Goal: Information Seeking & Learning: Learn about a topic

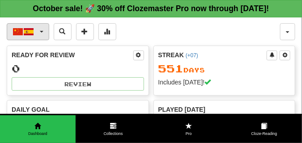
click at [40, 31] on span "button" at bounding box center [42, 32] width 4 height 2
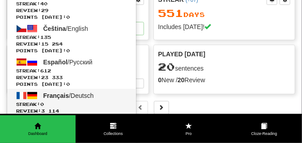
scroll to position [112, 0]
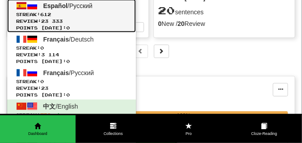
click at [51, 13] on span "612" at bounding box center [45, 14] width 11 height 5
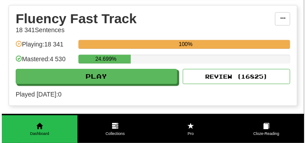
scroll to position [426, 0]
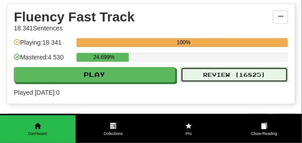
click at [221, 76] on button "Review ( 16825 )" at bounding box center [235, 74] width 108 height 15
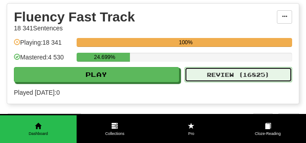
select select "**"
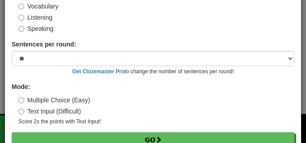
scroll to position [83, 0]
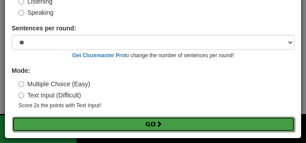
click at [99, 120] on button "Go" at bounding box center [153, 124] width 283 height 15
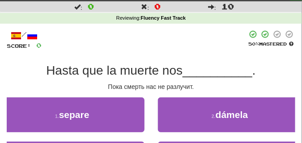
scroll to position [45, 0]
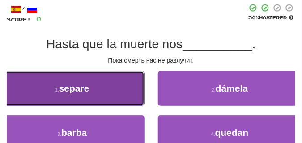
click at [109, 87] on button "1 . separe" at bounding box center [72, 88] width 145 height 35
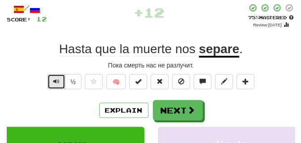
click at [53, 80] on span "Text-to-speech controls" at bounding box center [56, 81] width 6 height 6
click at [56, 80] on span "Text-to-speech controls" at bounding box center [56, 81] width 6 height 6
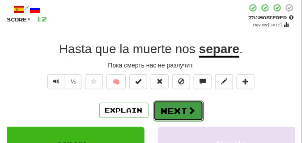
click at [170, 104] on button "Next" at bounding box center [179, 111] width 50 height 21
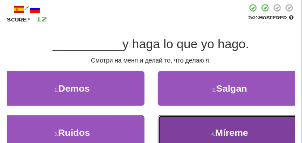
click at [204, 120] on button "4 . Míreme" at bounding box center [230, 133] width 145 height 35
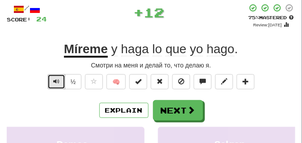
click at [58, 82] on span "Text-to-speech controls" at bounding box center [56, 81] width 6 height 6
click at [57, 82] on span "Text-to-speech controls" at bounding box center [56, 81] width 6 height 6
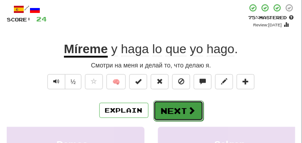
click at [176, 103] on button "Next" at bounding box center [179, 111] width 50 height 21
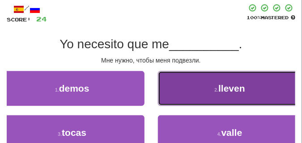
click at [176, 87] on button "2 . lleven" at bounding box center [230, 88] width 145 height 35
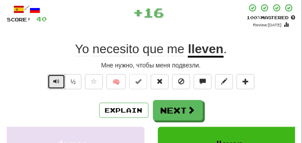
click at [58, 79] on span "Text-to-speech controls" at bounding box center [56, 81] width 6 height 6
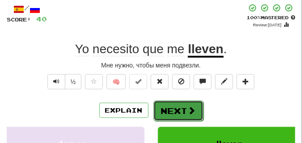
click at [169, 102] on button "Next" at bounding box center [179, 111] width 50 height 21
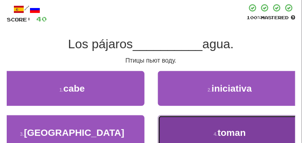
click at [200, 122] on button "4 . toman" at bounding box center [230, 133] width 145 height 35
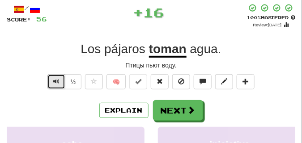
click at [58, 80] on span "Text-to-speech controls" at bounding box center [56, 81] width 6 height 6
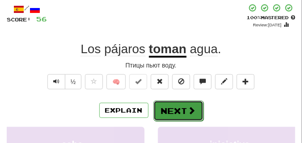
click at [179, 102] on button "Next" at bounding box center [179, 111] width 50 height 21
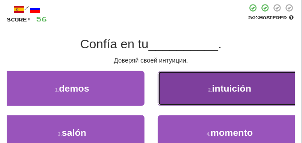
click at [191, 91] on button "2 . intuición" at bounding box center [230, 88] width 145 height 35
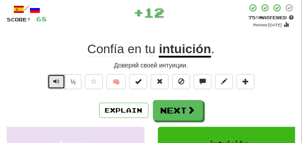
click at [55, 78] on span "Text-to-speech controls" at bounding box center [56, 81] width 6 height 6
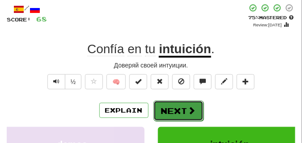
click at [178, 104] on button "Next" at bounding box center [179, 111] width 50 height 21
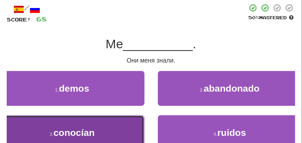
click at [83, 133] on span "conocían" at bounding box center [74, 133] width 41 height 10
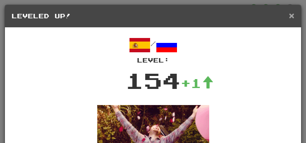
click at [289, 15] on span "×" at bounding box center [291, 15] width 5 height 10
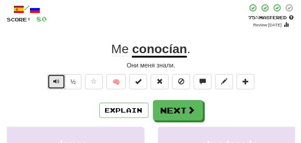
click at [56, 81] on span "Text-to-speech controls" at bounding box center [56, 81] width 6 height 6
click at [57, 80] on span "Text-to-speech controls" at bounding box center [56, 81] width 6 height 6
click at [53, 79] on span "Text-to-speech controls" at bounding box center [56, 81] width 6 height 6
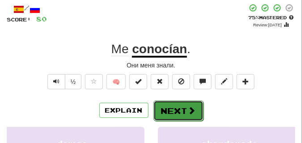
click at [176, 104] on button "Next" at bounding box center [179, 111] width 50 height 21
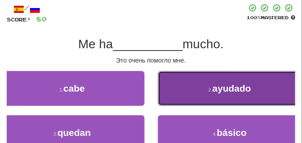
click at [184, 90] on button "2 . ayudado" at bounding box center [230, 88] width 145 height 35
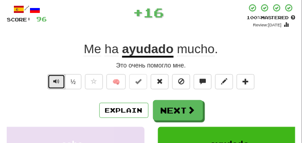
click at [54, 81] on span "Text-to-speech controls" at bounding box center [56, 81] width 6 height 6
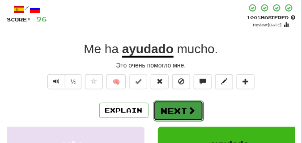
click at [186, 103] on button "Next" at bounding box center [179, 111] width 50 height 21
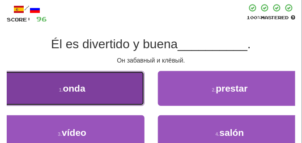
click at [106, 86] on button "1 . onda" at bounding box center [72, 88] width 145 height 35
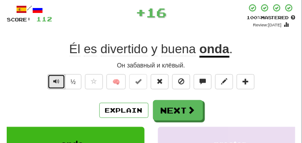
click at [59, 81] on button "Text-to-speech controls" at bounding box center [56, 81] width 18 height 15
click at [55, 79] on span "Text-to-speech controls" at bounding box center [56, 81] width 6 height 6
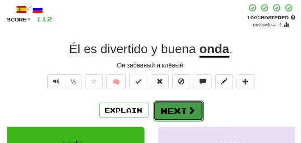
click at [176, 103] on button "Next" at bounding box center [179, 111] width 50 height 21
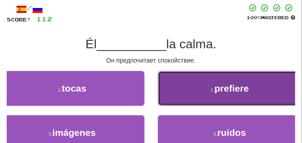
click at [176, 95] on button "2 . prefiere" at bounding box center [230, 88] width 145 height 35
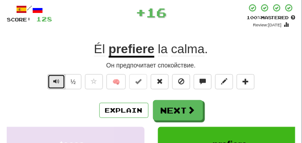
click at [57, 78] on span "Text-to-speech controls" at bounding box center [56, 81] width 6 height 6
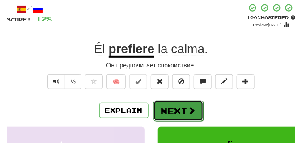
click at [168, 104] on button "Next" at bounding box center [179, 111] width 50 height 21
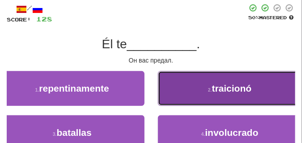
click at [204, 87] on button "2 . traicionó" at bounding box center [230, 88] width 145 height 35
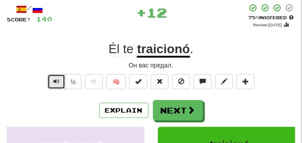
click at [61, 78] on button "Text-to-speech controls" at bounding box center [56, 81] width 18 height 15
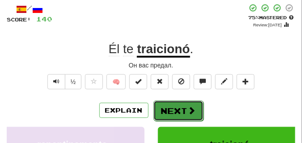
click at [181, 103] on button "Next" at bounding box center [179, 111] width 50 height 21
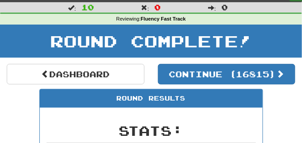
scroll to position [17, 0]
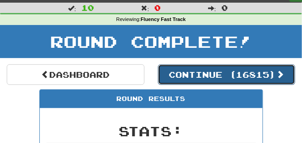
click at [191, 73] on button "Continue ( 16815 )" at bounding box center [227, 75] width 138 height 21
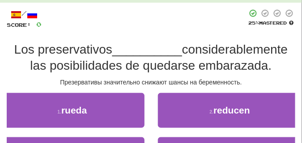
scroll to position [62, 0]
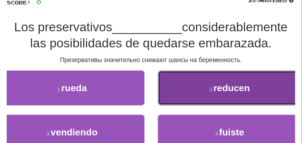
click at [193, 94] on button "2 . reducen" at bounding box center [230, 88] width 145 height 35
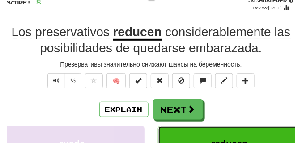
scroll to position [39, 0]
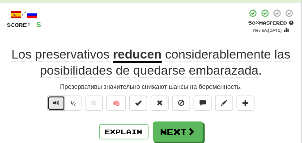
click at [58, 100] on span "Text-to-speech controls" at bounding box center [56, 103] width 6 height 6
click at [58, 101] on span "Text-to-speech controls" at bounding box center [56, 103] width 6 height 6
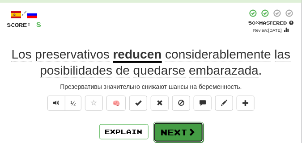
click at [177, 125] on button "Next" at bounding box center [179, 132] width 50 height 21
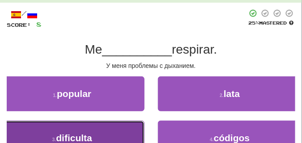
click at [87, 132] on button "3 . dificulta" at bounding box center [72, 138] width 145 height 35
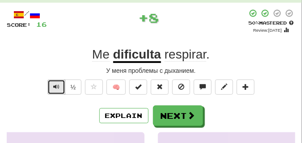
click at [53, 86] on span "Text-to-speech controls" at bounding box center [56, 87] width 6 height 6
click at [58, 82] on button "Text-to-speech controls" at bounding box center [56, 87] width 18 height 15
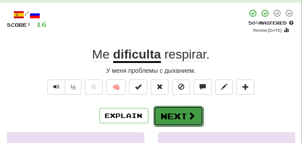
click at [177, 108] on button "Next" at bounding box center [179, 116] width 50 height 21
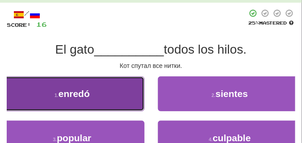
click at [124, 94] on button "1 . enredó" at bounding box center [72, 94] width 145 height 35
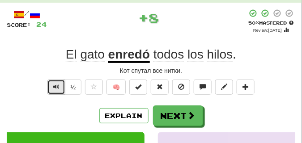
click at [52, 84] on button "Text-to-speech controls" at bounding box center [56, 87] width 18 height 15
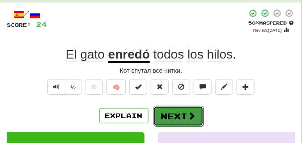
click at [169, 109] on button "Next" at bounding box center [179, 116] width 50 height 21
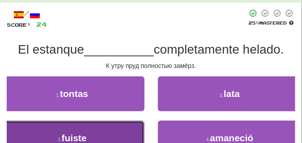
click at [117, 134] on button "3 . fuiste" at bounding box center [72, 138] width 145 height 35
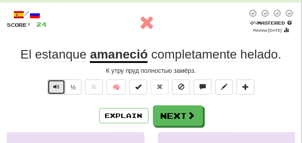
click at [56, 86] on span "Text-to-speech controls" at bounding box center [56, 87] width 6 height 6
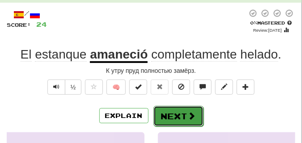
click at [184, 112] on button "Next" at bounding box center [179, 116] width 50 height 21
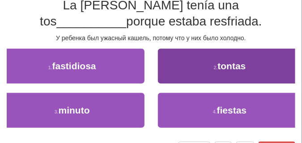
scroll to position [84, 0]
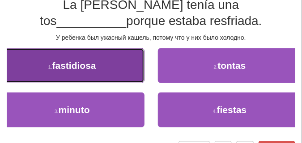
click at [121, 74] on button "1 . fastidiosa" at bounding box center [72, 65] width 145 height 35
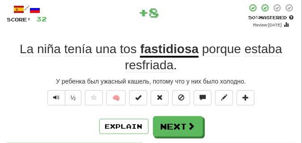
scroll to position [44, 0]
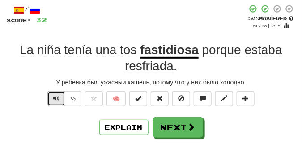
click at [59, 96] on span "Text-to-speech controls" at bounding box center [56, 98] width 6 height 6
click at [58, 96] on span "Text-to-speech controls" at bounding box center [56, 98] width 6 height 6
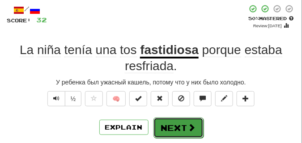
click at [184, 122] on button "Next" at bounding box center [179, 128] width 50 height 21
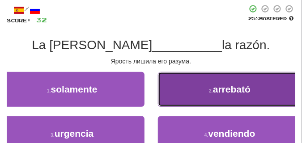
click at [207, 91] on button "2 . arrebató" at bounding box center [230, 89] width 145 height 35
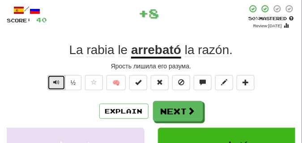
click at [61, 80] on button "Text-to-speech controls" at bounding box center [56, 82] width 18 height 15
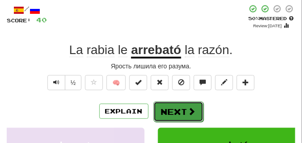
click at [186, 104] on button "Next" at bounding box center [179, 112] width 50 height 21
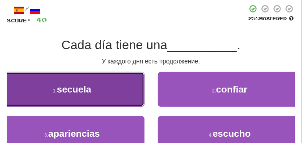
click at [108, 86] on button "1 . secuela" at bounding box center [72, 89] width 145 height 35
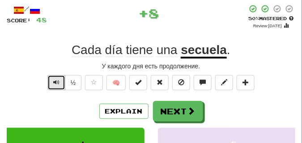
click at [54, 81] on span "Text-to-speech controls" at bounding box center [56, 82] width 6 height 6
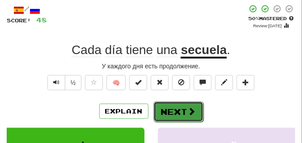
click at [181, 105] on button "Next" at bounding box center [179, 112] width 50 height 21
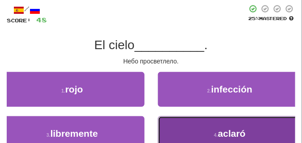
click at [177, 121] on button "4 . aclaró" at bounding box center [230, 134] width 145 height 35
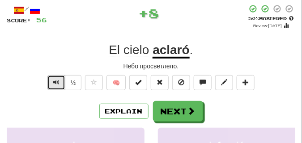
click at [58, 81] on span "Text-to-speech controls" at bounding box center [56, 82] width 6 height 6
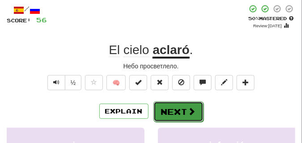
click at [176, 106] on button "Next" at bounding box center [179, 112] width 50 height 21
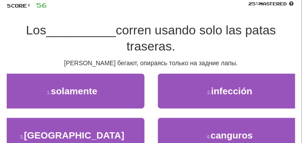
scroll to position [66, 0]
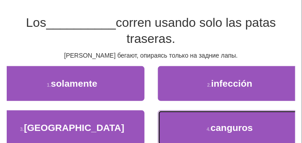
click at [199, 120] on button "4 . canguros" at bounding box center [230, 128] width 145 height 35
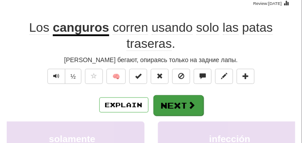
scroll to position [44, 0]
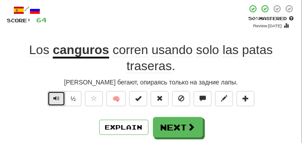
click at [57, 98] on span "Text-to-speech controls" at bounding box center [56, 98] width 6 height 6
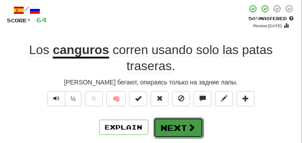
click at [179, 120] on button "Next" at bounding box center [179, 128] width 50 height 21
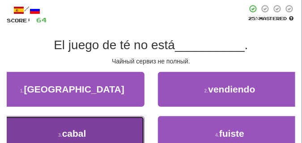
click at [107, 121] on button "3 . cabal" at bounding box center [72, 134] width 145 height 35
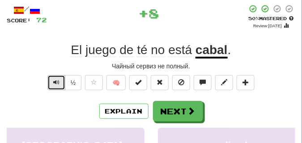
click at [58, 80] on span "Text-to-speech controls" at bounding box center [56, 82] width 6 height 6
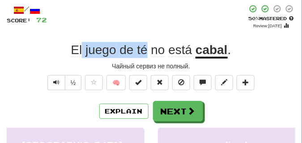
drag, startPoint x: 84, startPoint y: 48, endPoint x: 146, endPoint y: 55, distance: 62.2
click at [146, 55] on span "El juego de té no está" at bounding box center [133, 50] width 125 height 14
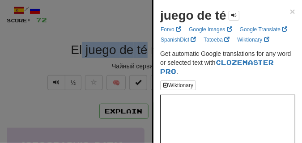
drag, startPoint x: 156, startPoint y: 17, endPoint x: 222, endPoint y: 20, distance: 66.4
copy strong "juego de té"
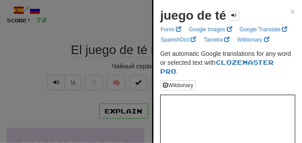
click at [65, 66] on div at bounding box center [151, 71] width 302 height 143
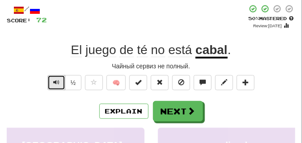
click at [60, 87] on button "Text-to-speech controls" at bounding box center [56, 82] width 18 height 15
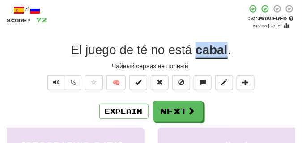
drag, startPoint x: 196, startPoint y: 48, endPoint x: 227, endPoint y: 52, distance: 30.7
click at [227, 52] on u "cabal" at bounding box center [212, 51] width 32 height 16
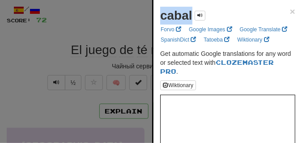
drag, startPoint x: 160, startPoint y: 16, endPoint x: 192, endPoint y: 20, distance: 32.1
click at [192, 20] on strong "cabal" at bounding box center [176, 16] width 32 height 14
copy strong "cabal"
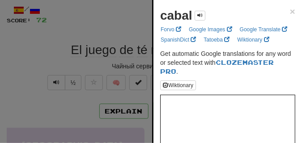
click at [147, 20] on div at bounding box center [151, 71] width 302 height 143
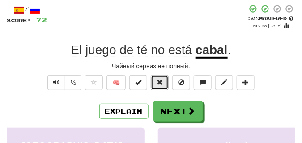
click at [163, 79] on span at bounding box center [160, 82] width 6 height 6
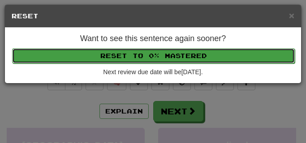
click at [166, 59] on button "Reset to 0% Mastered" at bounding box center [153, 55] width 283 height 15
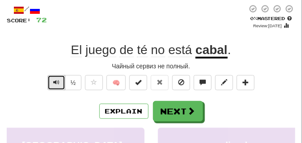
click at [54, 79] on span "Text-to-speech controls" at bounding box center [56, 82] width 6 height 6
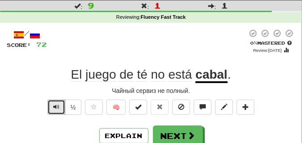
scroll to position [45, 0]
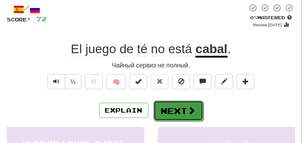
click at [168, 108] on button "Next" at bounding box center [179, 111] width 50 height 21
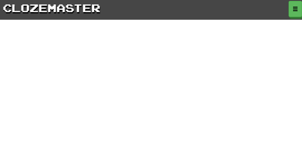
scroll to position [45, 0]
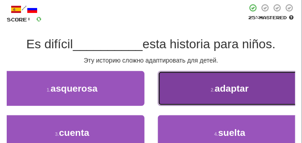
click at [187, 82] on button "2 . adaptar" at bounding box center [230, 88] width 145 height 35
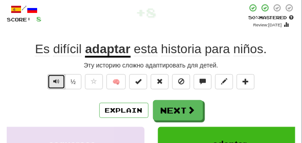
click at [55, 80] on span "Text-to-speech controls" at bounding box center [56, 81] width 6 height 6
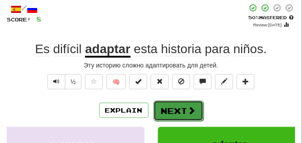
click at [172, 102] on button "Next" at bounding box center [179, 111] width 50 height 21
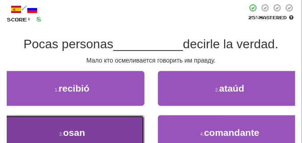
click at [78, 125] on button "3 . osan" at bounding box center [72, 133] width 145 height 35
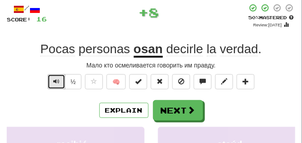
click at [53, 80] on span "Text-to-speech controls" at bounding box center [56, 81] width 6 height 6
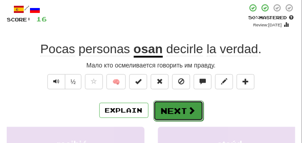
click at [172, 104] on button "Next" at bounding box center [179, 111] width 50 height 21
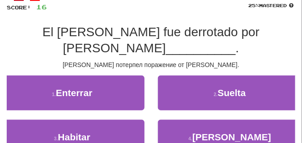
scroll to position [67, 0]
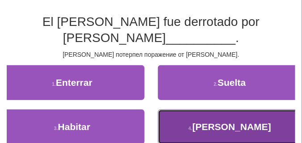
click at [190, 118] on button "4 . Magno" at bounding box center [230, 127] width 145 height 35
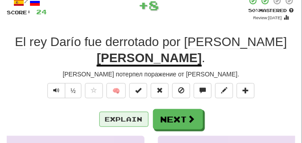
scroll to position [45, 0]
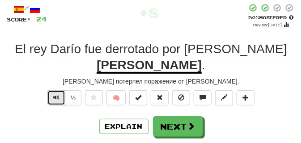
click at [60, 91] on button "Text-to-speech controls" at bounding box center [56, 98] width 18 height 15
click at [58, 95] on span "Text-to-speech controls" at bounding box center [56, 98] width 6 height 6
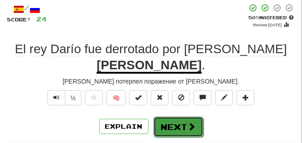
click at [173, 117] on button "Next" at bounding box center [179, 127] width 50 height 21
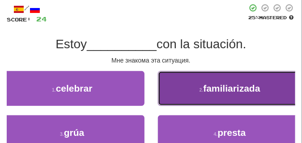
click at [183, 84] on button "2 . familiarizada" at bounding box center [230, 88] width 145 height 35
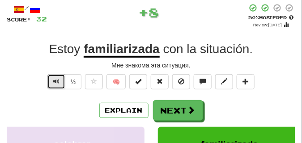
click at [55, 81] on span "Text-to-speech controls" at bounding box center [56, 81] width 6 height 6
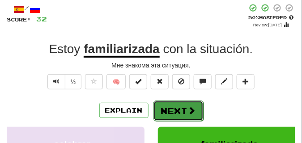
click at [175, 102] on button "Next" at bounding box center [179, 111] width 50 height 21
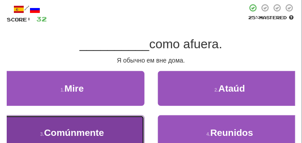
click at [85, 128] on span "Comúnmente" at bounding box center [74, 133] width 60 height 10
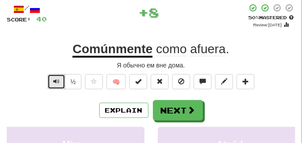
click at [55, 80] on span "Text-to-speech controls" at bounding box center [56, 81] width 6 height 6
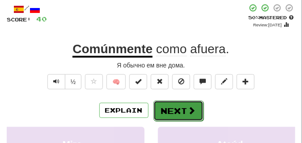
click at [180, 104] on button "Next" at bounding box center [179, 111] width 50 height 21
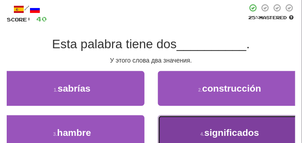
click at [188, 118] on button "4 . significados" at bounding box center [230, 133] width 145 height 35
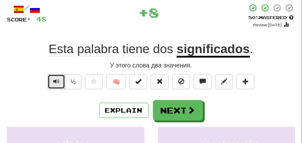
click at [57, 80] on span "Text-to-speech controls" at bounding box center [56, 81] width 6 height 6
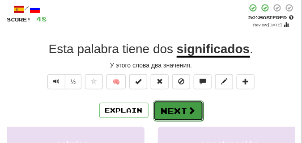
click at [176, 104] on button "Next" at bounding box center [179, 111] width 50 height 21
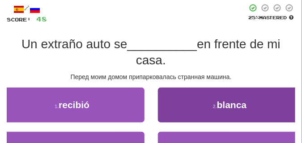
scroll to position [67, 0]
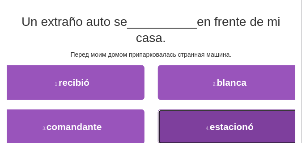
drag, startPoint x: 203, startPoint y: 126, endPoint x: 187, endPoint y: 110, distance: 23.4
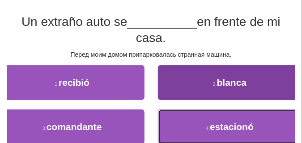
click at [203, 126] on button "4 . estacionó" at bounding box center [230, 127] width 145 height 35
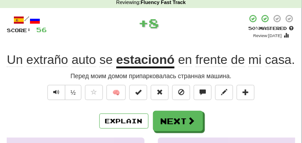
scroll to position [45, 0]
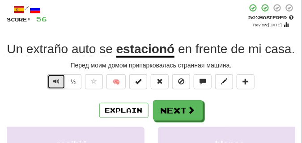
click at [56, 82] on span "Text-to-speech controls" at bounding box center [56, 81] width 6 height 6
click at [56, 81] on span "Text-to-speech controls" at bounding box center [56, 81] width 6 height 6
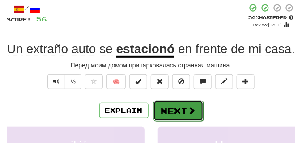
click at [177, 105] on button "Next" at bounding box center [179, 111] width 50 height 21
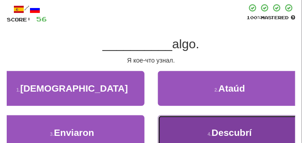
click at [191, 128] on button "4 . Descubrí" at bounding box center [230, 133] width 145 height 35
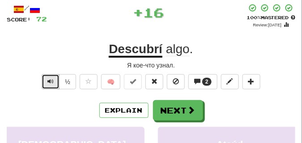
click at [51, 82] on span "Text-to-speech controls" at bounding box center [50, 81] width 6 height 6
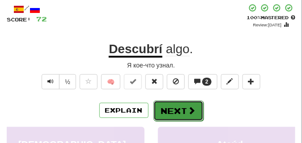
click at [187, 104] on button "Next" at bounding box center [179, 111] width 50 height 21
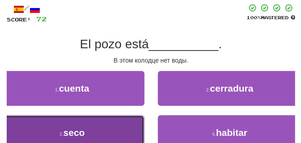
click at [110, 122] on button "3 . seco" at bounding box center [72, 133] width 145 height 35
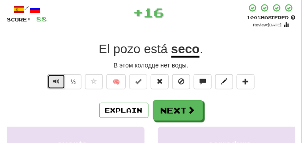
click at [57, 80] on span "Text-to-speech controls" at bounding box center [56, 81] width 6 height 6
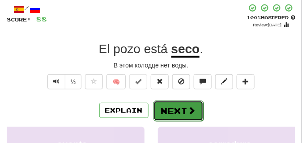
click at [192, 110] on span at bounding box center [192, 111] width 8 height 8
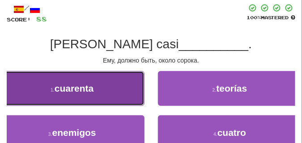
click at [119, 91] on button "1 . cuarenta" at bounding box center [72, 88] width 145 height 35
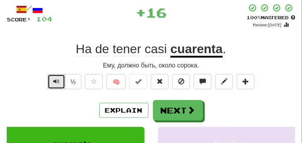
click at [54, 78] on span "Text-to-speech controls" at bounding box center [56, 81] width 6 height 6
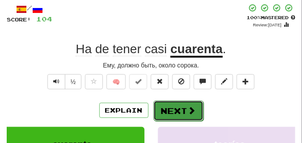
click at [192, 104] on button "Next" at bounding box center [179, 111] width 50 height 21
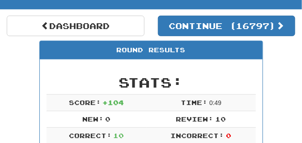
scroll to position [39, 0]
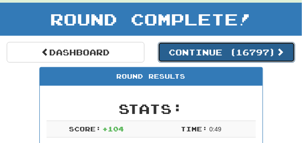
click at [208, 56] on button "Continue ( 16797 )" at bounding box center [227, 52] width 138 height 21
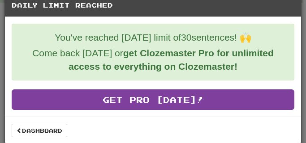
scroll to position [16, 0]
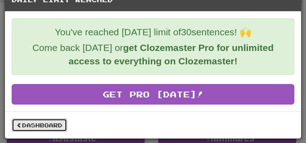
click at [50, 123] on link "Dashboard" at bounding box center [40, 125] width 56 height 13
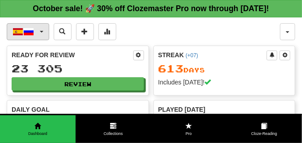
click at [45, 31] on button "Español / Русский" at bounding box center [28, 31] width 43 height 17
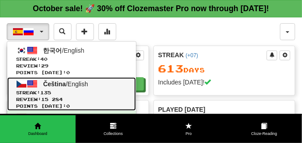
click at [56, 95] on span "Streak: 135" at bounding box center [71, 93] width 111 height 7
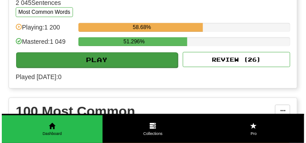
scroll to position [1053, 0]
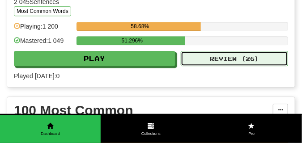
click at [211, 57] on button "Review ( 26 )" at bounding box center [235, 58] width 108 height 15
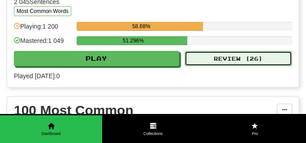
select select "**"
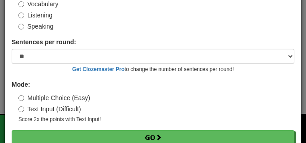
scroll to position [83, 0]
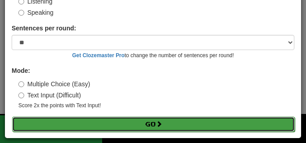
click at [101, 124] on button "Go" at bounding box center [153, 124] width 283 height 15
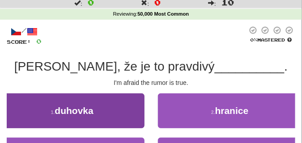
scroll to position [45, 0]
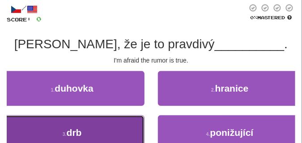
click at [67, 133] on small "3 ." at bounding box center [65, 134] width 4 height 5
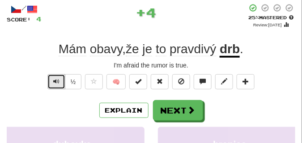
click at [54, 78] on span "Text-to-speech controls" at bounding box center [56, 81] width 6 height 6
click at [55, 79] on span "Text-to-speech controls" at bounding box center [56, 81] width 6 height 6
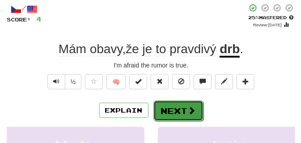
click at [177, 106] on button "Next" at bounding box center [179, 111] width 50 height 21
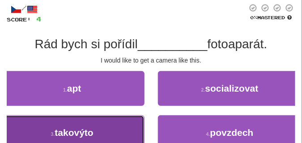
click at [95, 124] on button "3 . takovýto" at bounding box center [72, 133] width 145 height 35
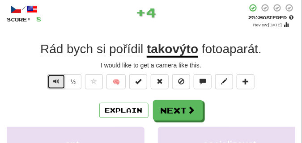
click at [54, 82] on span "Text-to-speech controls" at bounding box center [56, 81] width 6 height 6
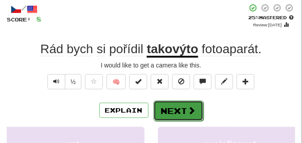
click at [181, 106] on button "Next" at bounding box center [179, 111] width 50 height 21
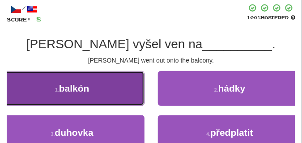
click at [106, 91] on button "1 . balkón" at bounding box center [72, 88] width 145 height 35
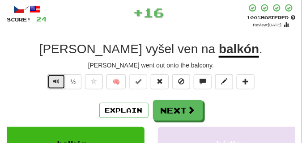
click at [52, 80] on button "Text-to-speech controls" at bounding box center [56, 81] width 18 height 15
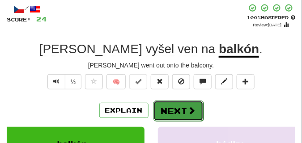
click at [182, 104] on button "Next" at bounding box center [179, 111] width 50 height 21
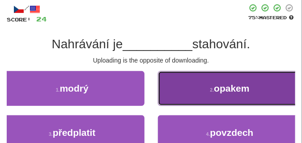
click at [203, 97] on button "2 . opakem" at bounding box center [230, 88] width 145 height 35
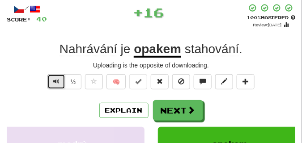
click at [54, 80] on span "Text-to-speech controls" at bounding box center [56, 81] width 6 height 6
click at [55, 80] on span "Text-to-speech controls" at bounding box center [56, 81] width 6 height 6
click at [55, 81] on span "Text-to-speech controls" at bounding box center [56, 81] width 6 height 6
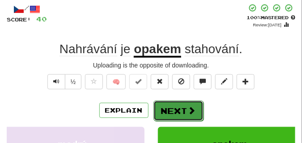
click at [175, 103] on button "Next" at bounding box center [179, 111] width 50 height 21
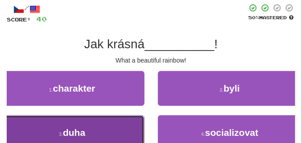
click at [133, 126] on button "3 . duha" at bounding box center [72, 133] width 145 height 35
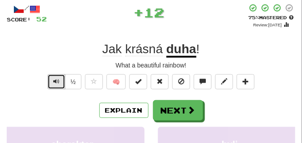
click at [53, 80] on span "Text-to-speech controls" at bounding box center [56, 81] width 6 height 6
click at [54, 80] on span "Text-to-speech controls" at bounding box center [56, 81] width 6 height 6
click at [55, 80] on span "Text-to-speech controls" at bounding box center [56, 81] width 6 height 6
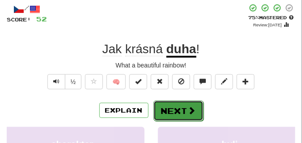
click at [177, 101] on button "Next" at bounding box center [179, 111] width 50 height 21
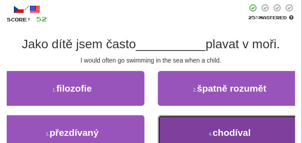
click at [180, 122] on button "4 . chodíval" at bounding box center [230, 133] width 145 height 35
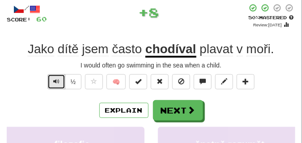
click at [53, 80] on span "Text-to-speech controls" at bounding box center [56, 81] width 6 height 6
click at [59, 81] on button "Text-to-speech controls" at bounding box center [56, 81] width 18 height 15
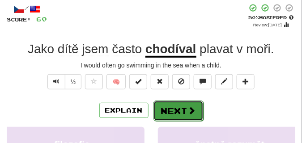
click at [178, 102] on button "Next" at bounding box center [179, 111] width 50 height 21
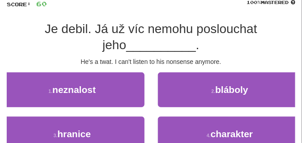
scroll to position [67, 0]
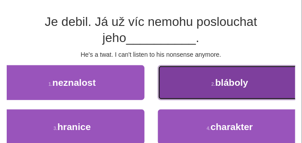
click at [200, 86] on button "2 . bláboly" at bounding box center [230, 82] width 145 height 35
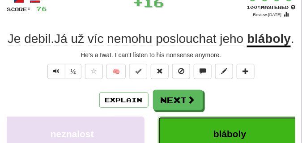
scroll to position [45, 0]
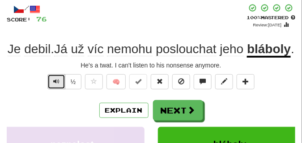
click at [58, 85] on span "Text-to-speech controls" at bounding box center [56, 81] width 6 height 6
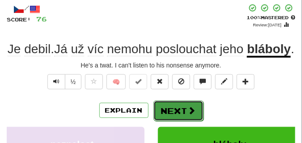
click at [168, 119] on button "Next" at bounding box center [179, 111] width 50 height 21
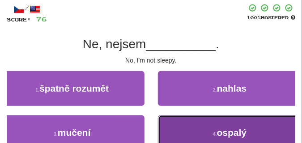
click at [190, 124] on button "4 . ospalý" at bounding box center [230, 133] width 145 height 35
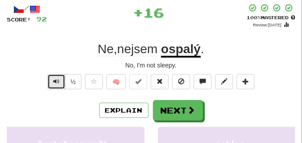
click at [58, 79] on span "Text-to-speech controls" at bounding box center [56, 81] width 6 height 6
click at [57, 79] on span "Text-to-speech controls" at bounding box center [56, 81] width 6 height 6
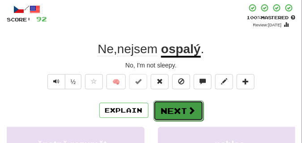
click at [164, 103] on button "Next" at bounding box center [179, 111] width 50 height 21
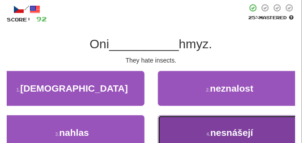
click at [186, 125] on button "4 . nesnášejí" at bounding box center [230, 133] width 145 height 35
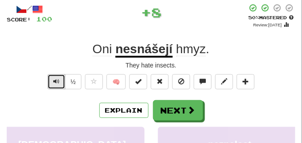
click at [56, 80] on span "Text-to-speech controls" at bounding box center [56, 81] width 6 height 6
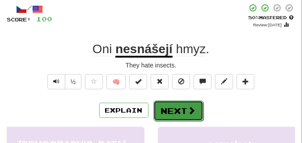
click at [182, 104] on button "Next" at bounding box center [179, 111] width 50 height 21
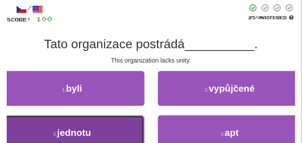
click at [52, 123] on button "3 . jednotu" at bounding box center [72, 133] width 145 height 35
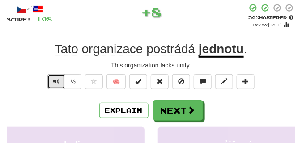
click at [52, 80] on button "Text-to-speech controls" at bounding box center [56, 81] width 18 height 15
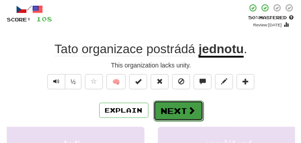
click at [172, 106] on button "Next" at bounding box center [179, 111] width 50 height 21
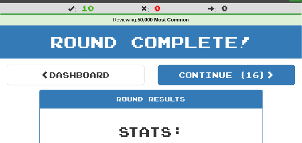
scroll to position [0, 0]
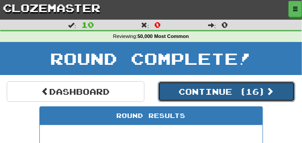
click at [186, 85] on button "Continue ( 16 )" at bounding box center [227, 92] width 138 height 21
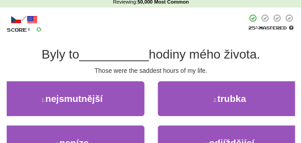
scroll to position [45, 0]
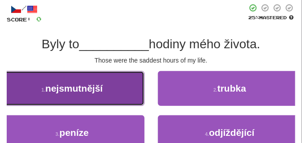
click at [108, 96] on button "1 . nejsmutnější" at bounding box center [72, 88] width 145 height 35
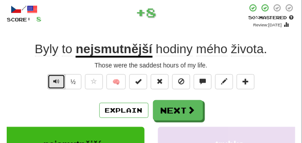
click at [52, 80] on button "Text-to-speech controls" at bounding box center [56, 81] width 18 height 15
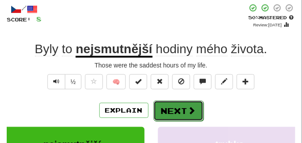
click at [179, 106] on button "Next" at bounding box center [179, 111] width 50 height 21
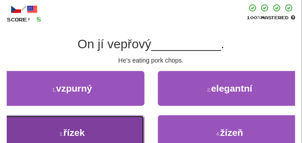
click at [98, 125] on button "3 . řízek" at bounding box center [72, 133] width 145 height 35
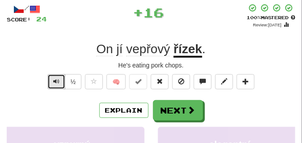
click at [57, 79] on span "Text-to-speech controls" at bounding box center [56, 81] width 6 height 6
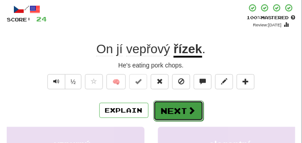
click at [169, 103] on button "Next" at bounding box center [179, 111] width 50 height 21
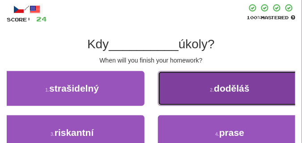
click at [180, 91] on button "2 . doděláš" at bounding box center [230, 88] width 145 height 35
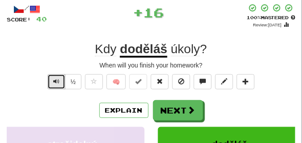
click at [59, 78] on span "Text-to-speech controls" at bounding box center [56, 81] width 6 height 6
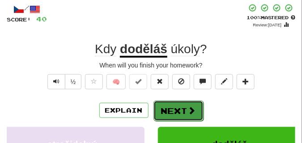
click at [172, 104] on button "Next" at bounding box center [179, 111] width 50 height 21
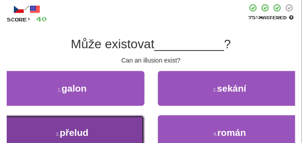
click at [92, 127] on button "3 . přelud" at bounding box center [72, 133] width 145 height 35
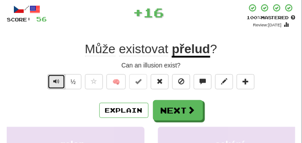
click at [57, 80] on span "Text-to-speech controls" at bounding box center [56, 81] width 6 height 6
click at [58, 81] on span "Text-to-speech controls" at bounding box center [56, 81] width 6 height 6
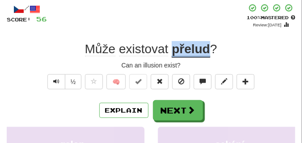
drag, startPoint x: 172, startPoint y: 50, endPoint x: 213, endPoint y: 52, distance: 41.3
click at [213, 52] on div "Může existovat přelud ?" at bounding box center [151, 49] width 289 height 16
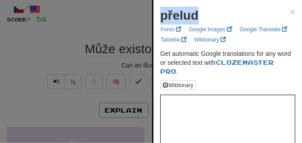
drag, startPoint x: 160, startPoint y: 14, endPoint x: 210, endPoint y: 20, distance: 50.5
copy strong "přelud"
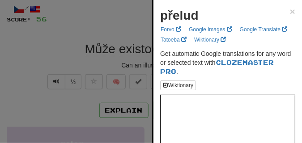
click at [128, 13] on div at bounding box center [151, 71] width 302 height 143
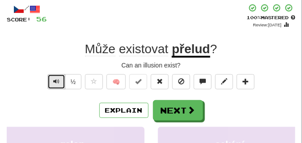
click at [56, 76] on button "Text-to-speech controls" at bounding box center [56, 81] width 18 height 15
click at [55, 80] on span "Text-to-speech controls" at bounding box center [56, 81] width 6 height 6
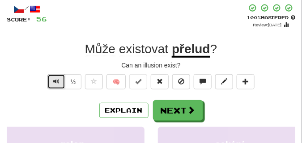
click at [55, 80] on span "Text-to-speech controls" at bounding box center [56, 81] width 6 height 6
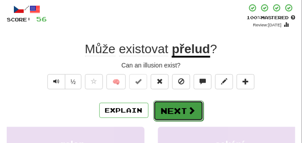
click at [190, 104] on button "Next" at bounding box center [179, 111] width 50 height 21
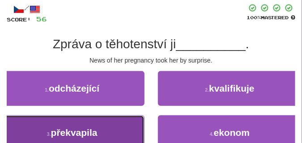
click at [104, 131] on button "3 . překvapila" at bounding box center [72, 133] width 145 height 35
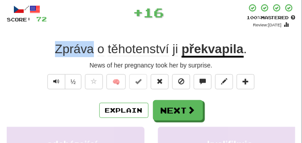
drag, startPoint x: 56, startPoint y: 48, endPoint x: 93, endPoint y: 50, distance: 36.8
click at [93, 50] on span "Zpráva" at bounding box center [74, 49] width 39 height 14
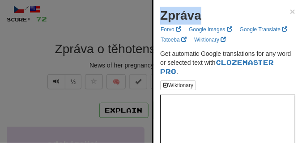
drag, startPoint x: 161, startPoint y: 14, endPoint x: 207, endPoint y: 20, distance: 46.1
click at [207, 20] on div "Zpráva ×" at bounding box center [227, 16] width 135 height 18
copy strong "Zpráva"
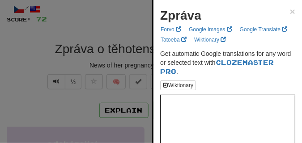
click at [99, 22] on div at bounding box center [151, 71] width 302 height 143
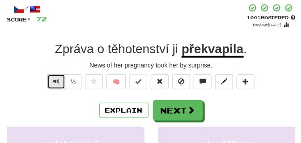
click at [56, 81] on span "Text-to-speech controls" at bounding box center [56, 81] width 6 height 6
click at [57, 81] on span "Text-to-speech controls" at bounding box center [56, 81] width 6 height 6
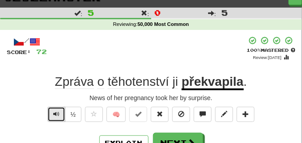
scroll to position [22, 0]
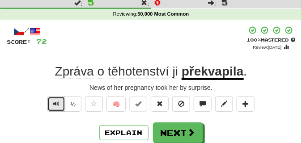
click at [52, 103] on button "Text-to-speech controls" at bounding box center [56, 104] width 18 height 15
click at [56, 102] on span "Text-to-speech controls" at bounding box center [56, 104] width 6 height 6
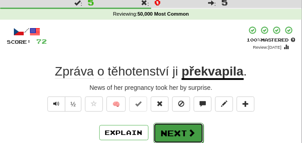
click at [190, 125] on button "Next" at bounding box center [179, 133] width 50 height 21
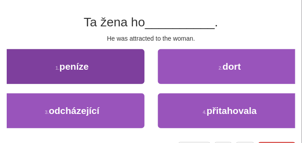
scroll to position [67, 0]
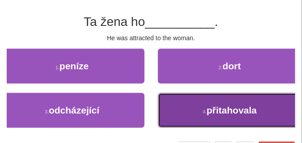
click at [176, 112] on button "4 . přitahovala" at bounding box center [230, 110] width 145 height 35
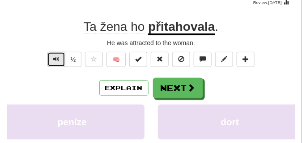
click at [54, 58] on span "Text-to-speech controls" at bounding box center [56, 59] width 6 height 6
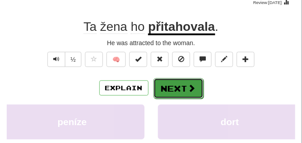
click at [180, 81] on button "Next" at bounding box center [179, 88] width 50 height 21
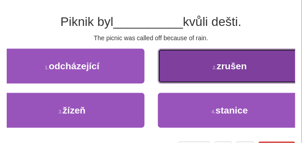
click at [177, 76] on button "2 . zrušen" at bounding box center [230, 66] width 145 height 35
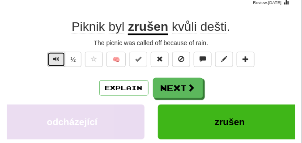
click at [56, 57] on span "Text-to-speech controls" at bounding box center [56, 59] width 6 height 6
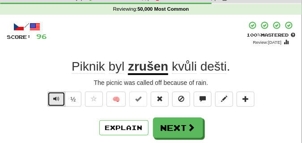
scroll to position [22, 0]
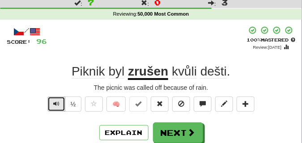
click at [61, 103] on button "Text-to-speech controls" at bounding box center [56, 104] width 18 height 15
click at [56, 101] on span "Text-to-speech controls" at bounding box center [56, 104] width 6 height 6
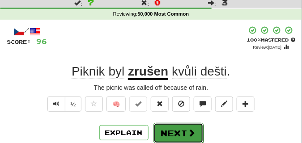
click at [165, 126] on button "Next" at bounding box center [179, 133] width 50 height 21
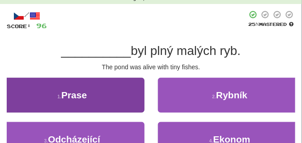
scroll to position [45, 0]
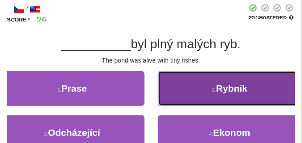
click at [186, 95] on button "2 . Rybník" at bounding box center [230, 88] width 145 height 35
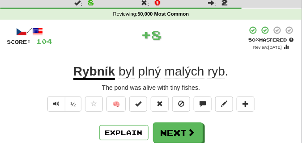
scroll to position [22, 0]
click at [56, 102] on span "Text-to-speech controls" at bounding box center [56, 104] width 6 height 6
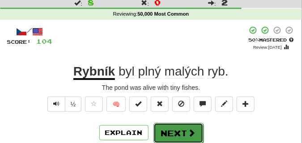
click at [188, 124] on button "Next" at bounding box center [179, 133] width 50 height 21
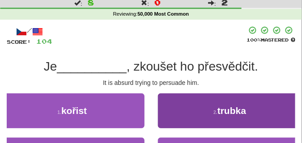
scroll to position [45, 0]
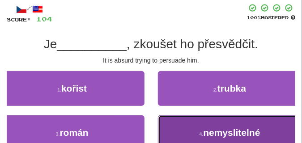
click at [193, 131] on button "4 . nemyslitelné" at bounding box center [230, 133] width 145 height 35
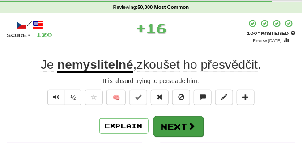
scroll to position [22, 0]
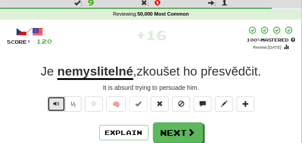
click at [56, 102] on span "Text-to-speech controls" at bounding box center [56, 104] width 6 height 6
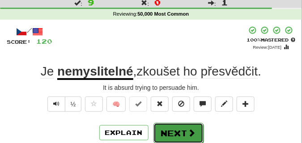
click at [167, 129] on button "Next" at bounding box center [179, 133] width 50 height 21
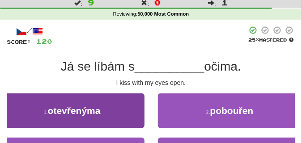
scroll to position [45, 0]
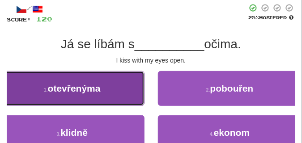
click at [88, 95] on button "1 . otevřenýma" at bounding box center [72, 88] width 145 height 35
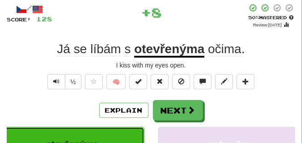
scroll to position [22, 0]
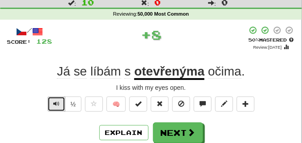
click at [56, 101] on span "Text-to-speech controls" at bounding box center [56, 104] width 6 height 6
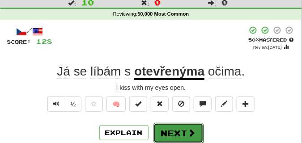
click at [186, 126] on button "Next" at bounding box center [179, 133] width 50 height 21
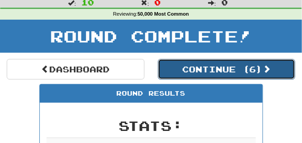
click at [212, 72] on button "Continue ( 6 )" at bounding box center [227, 69] width 138 height 21
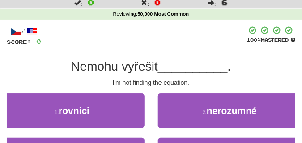
scroll to position [45, 0]
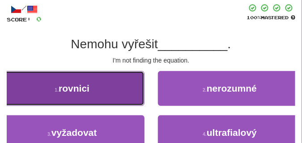
click at [84, 91] on span "rovnici" at bounding box center [74, 88] width 31 height 10
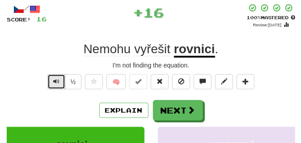
click at [53, 81] on span "Text-to-speech controls" at bounding box center [56, 81] width 6 height 6
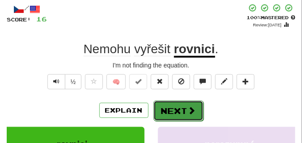
click at [169, 109] on button "Next" at bounding box center [179, 111] width 50 height 21
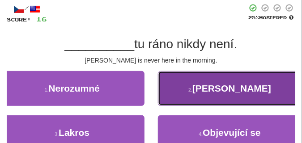
click at [198, 86] on button "2 . Tomáš" at bounding box center [230, 88] width 145 height 35
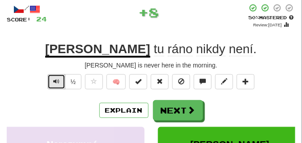
click at [58, 85] on span "Text-to-speech controls" at bounding box center [56, 81] width 6 height 6
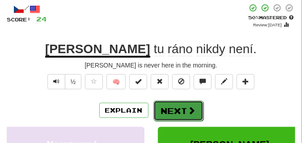
click at [178, 105] on button "Next" at bounding box center [179, 111] width 50 height 21
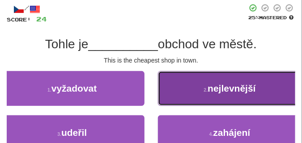
click at [201, 98] on button "2 . nejlevnější" at bounding box center [230, 88] width 145 height 35
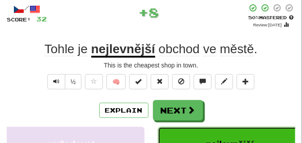
scroll to position [22, 0]
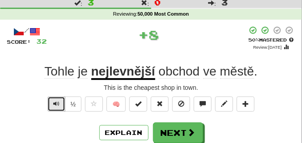
click at [53, 104] on span "Text-to-speech controls" at bounding box center [56, 104] width 6 height 6
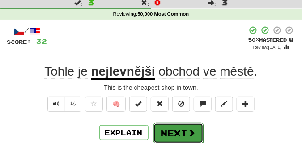
click at [185, 126] on button "Next" at bounding box center [179, 133] width 50 height 21
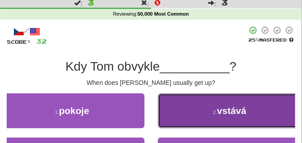
click at [236, 125] on button "2 . vstává" at bounding box center [230, 111] width 145 height 35
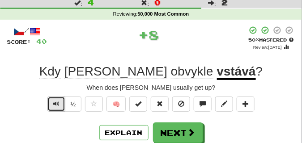
click at [58, 103] on span "Text-to-speech controls" at bounding box center [56, 104] width 6 height 6
click at [61, 104] on button "Text-to-speech controls" at bounding box center [56, 104] width 18 height 15
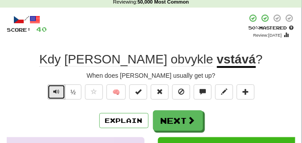
scroll to position [45, 0]
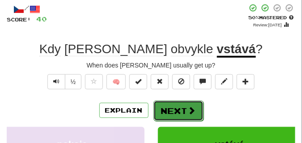
click at [188, 103] on button "Next" at bounding box center [179, 111] width 50 height 21
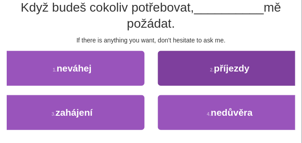
scroll to position [90, 0]
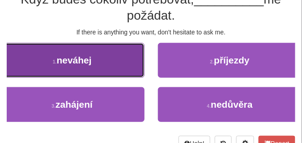
click at [124, 69] on button "1 . neváhej" at bounding box center [72, 60] width 145 height 35
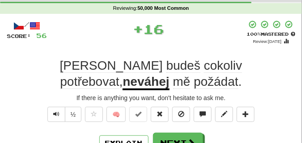
scroll to position [27, 0]
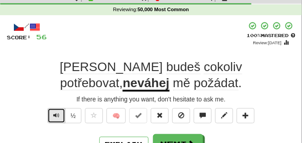
click at [54, 113] on span "Text-to-speech controls" at bounding box center [56, 115] width 6 height 6
click at [55, 112] on span "Text-to-speech controls" at bounding box center [56, 115] width 6 height 6
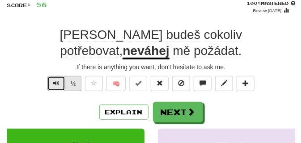
scroll to position [72, 0]
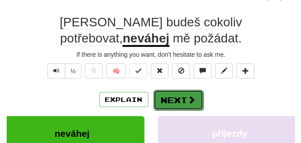
click at [170, 96] on button "Next" at bounding box center [179, 100] width 50 height 21
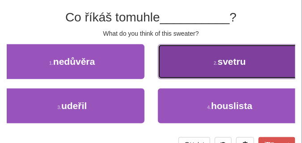
click at [186, 74] on button "2 . svetru" at bounding box center [230, 61] width 145 height 35
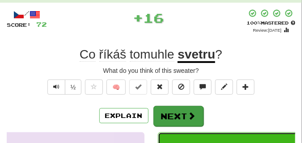
scroll to position [31, 0]
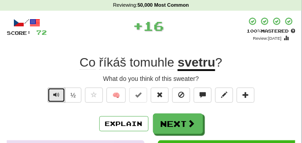
click at [54, 93] on span "Text-to-speech controls" at bounding box center [56, 95] width 6 height 6
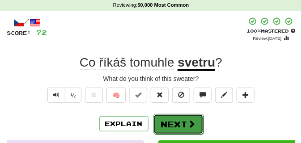
click at [172, 117] on button "Next" at bounding box center [179, 124] width 50 height 21
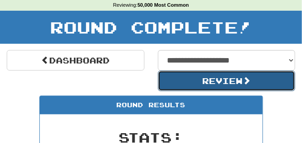
click at [207, 78] on button "Review" at bounding box center [227, 81] width 138 height 21
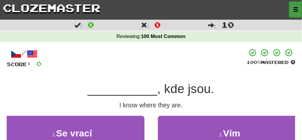
click at [292, 12] on button "button" at bounding box center [295, 9] width 13 height 16
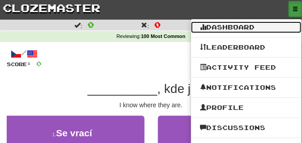
click at [214, 27] on link "Dashboard" at bounding box center [246, 28] width 111 height 12
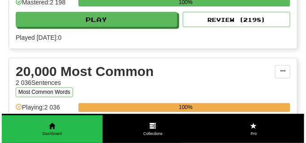
scroll to position [896, 0]
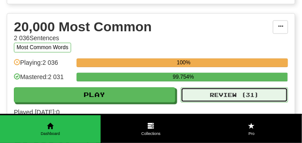
click at [248, 97] on button "Review ( 31 )" at bounding box center [235, 95] width 108 height 15
select select "**"
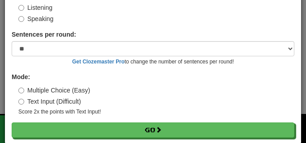
scroll to position [83, 0]
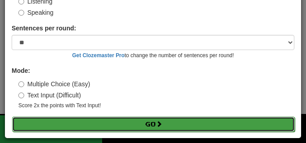
click at [113, 121] on button "Go" at bounding box center [153, 124] width 283 height 15
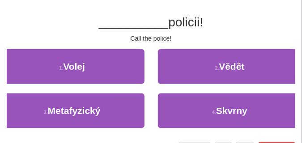
scroll to position [67, 0]
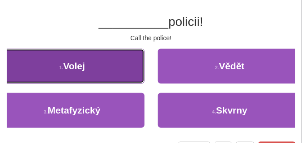
click at [95, 75] on button "1 . [GEOGRAPHIC_DATA]" at bounding box center [72, 66] width 145 height 35
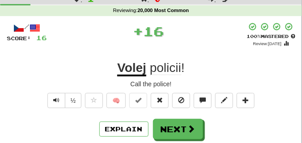
scroll to position [22, 0]
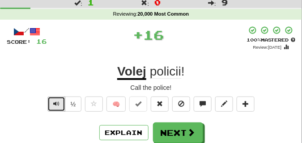
click at [53, 102] on span "Text-to-speech controls" at bounding box center [56, 104] width 6 height 6
click at [54, 101] on span "Text-to-speech controls" at bounding box center [56, 104] width 6 height 6
click at [55, 101] on span "Text-to-speech controls" at bounding box center [56, 104] width 6 height 6
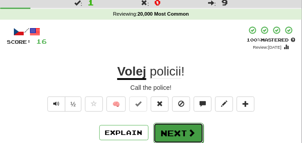
click at [173, 128] on button "Next" at bounding box center [179, 133] width 50 height 21
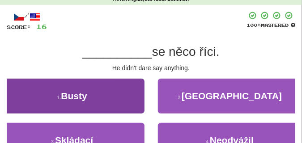
scroll to position [45, 0]
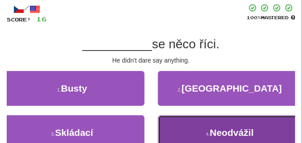
click at [194, 123] on button "4 . Neodvážil" at bounding box center [230, 133] width 145 height 35
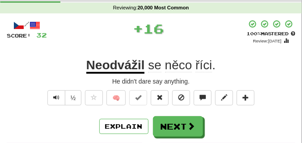
scroll to position [22, 0]
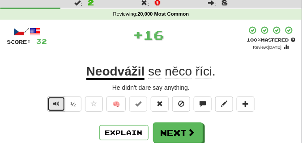
click at [55, 103] on span "Text-to-speech controls" at bounding box center [56, 104] width 6 height 6
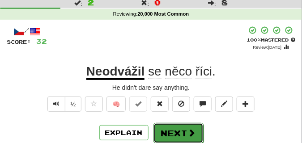
click at [176, 130] on button "Next" at bounding box center [179, 133] width 50 height 21
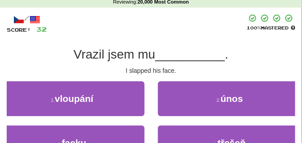
scroll to position [45, 0]
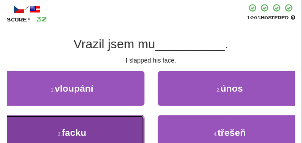
click at [135, 128] on button "3 . facku" at bounding box center [72, 133] width 145 height 35
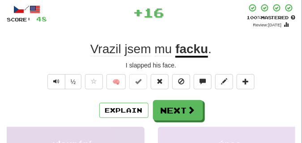
scroll to position [22, 0]
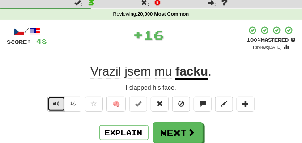
click at [54, 101] on span "Text-to-speech controls" at bounding box center [56, 104] width 6 height 6
click at [55, 102] on span "Text-to-speech controls" at bounding box center [56, 104] width 6 height 6
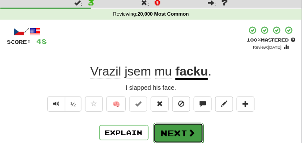
click at [175, 127] on button "Next" at bounding box center [179, 133] width 50 height 21
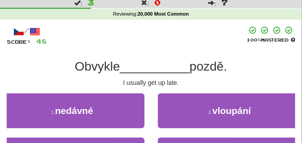
scroll to position [45, 0]
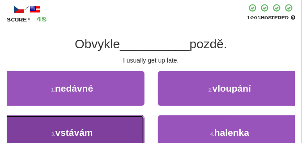
click at [101, 123] on button "3 . vstávám" at bounding box center [72, 133] width 145 height 35
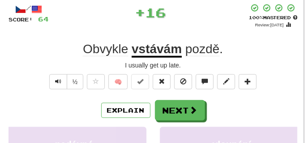
scroll to position [22, 0]
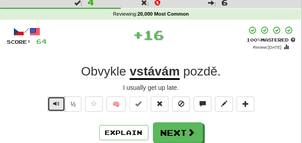
click at [57, 107] on span "Text-to-speech controls" at bounding box center [56, 104] width 6 height 6
click at [57, 106] on span "Text-to-speech controls" at bounding box center [56, 104] width 6 height 6
click at [58, 106] on span "Text-to-speech controls" at bounding box center [56, 104] width 6 height 6
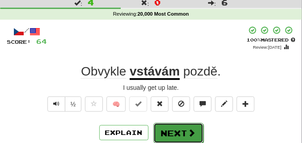
click at [177, 128] on button "Next" at bounding box center [179, 133] width 50 height 21
